Goal: Transaction & Acquisition: Purchase product/service

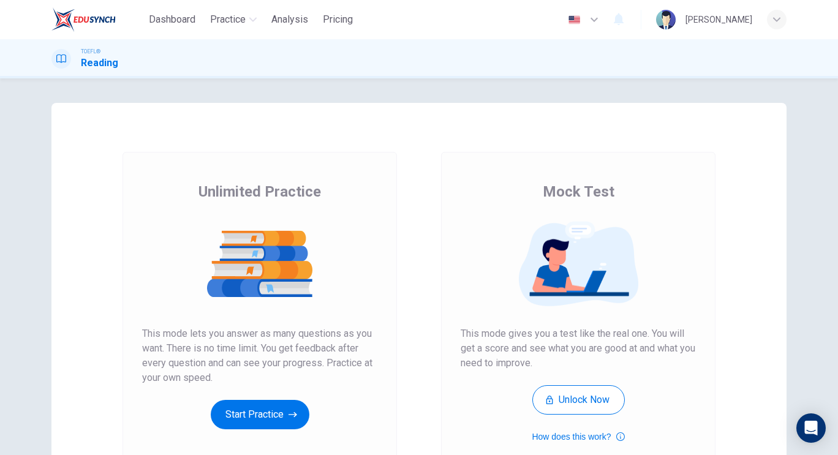
click at [813, 111] on div "Unlimited Practice Mock Test Unlimited Practice This mode lets you answer as ma…" at bounding box center [419, 266] width 838 height 377
drag, startPoint x: 277, startPoint y: 415, endPoint x: 313, endPoint y: 401, distance: 38.2
click at [277, 416] on button "Start Practice" at bounding box center [260, 414] width 99 height 29
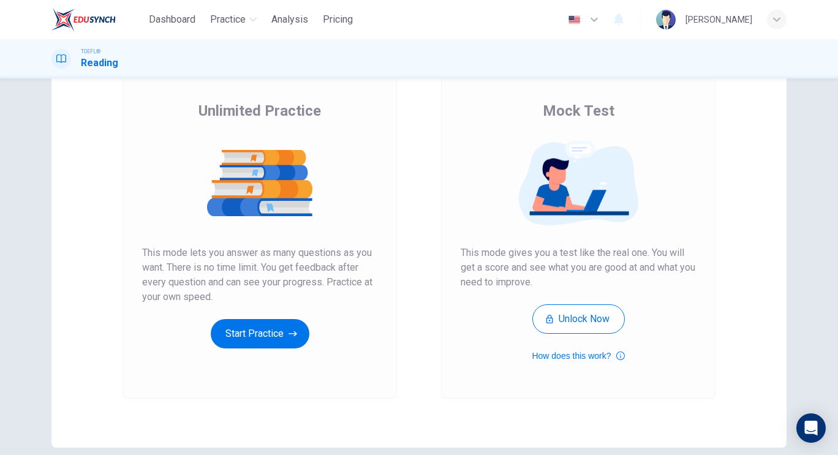
scroll to position [94, 0]
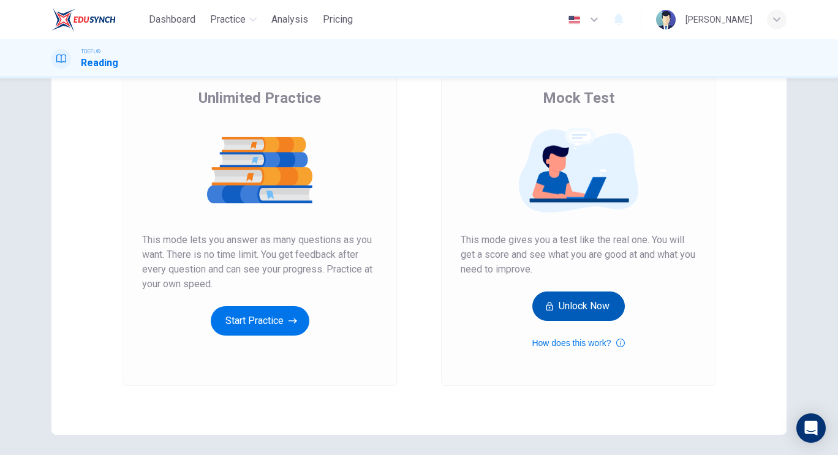
click at [563, 304] on button "Unlock Now" at bounding box center [578, 305] width 92 height 29
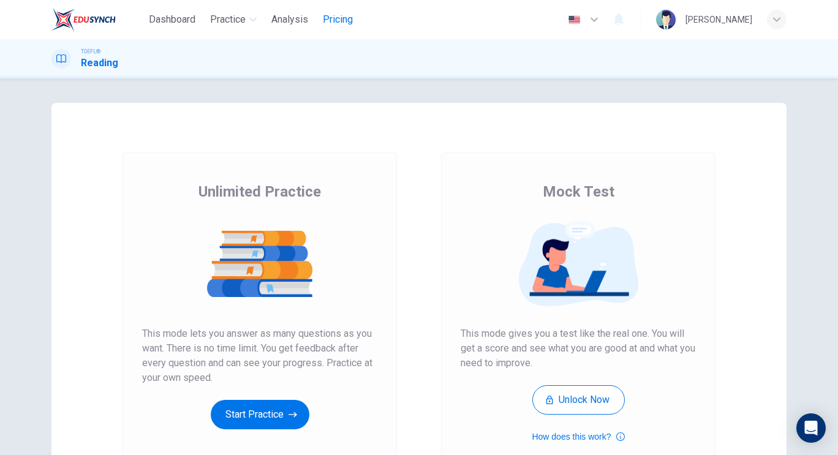
click at [338, 15] on span "Pricing" at bounding box center [338, 19] width 30 height 15
click at [617, 438] on icon "button" at bounding box center [620, 436] width 9 height 15
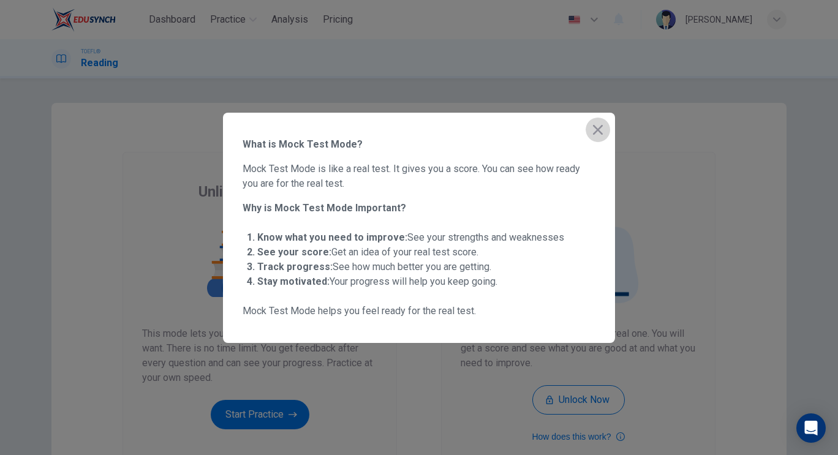
click at [601, 129] on icon "button" at bounding box center [597, 129] width 15 height 15
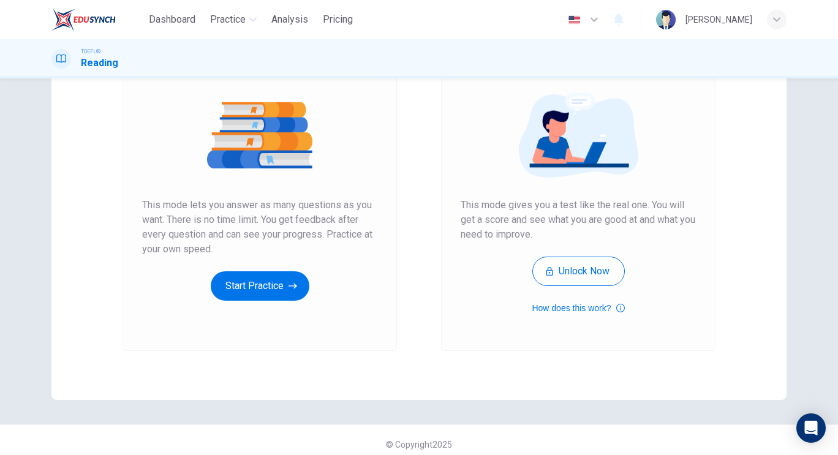
scroll to position [137, 0]
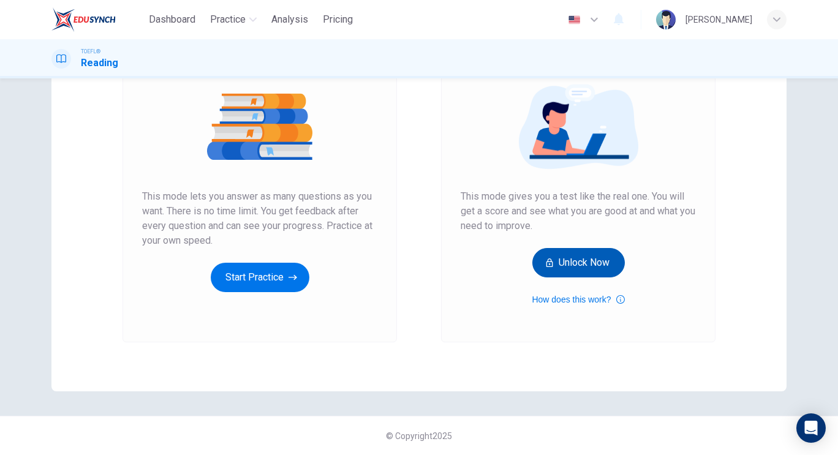
click at [568, 266] on button "Unlock Now" at bounding box center [578, 262] width 92 height 29
